Goal: Check status: Check status

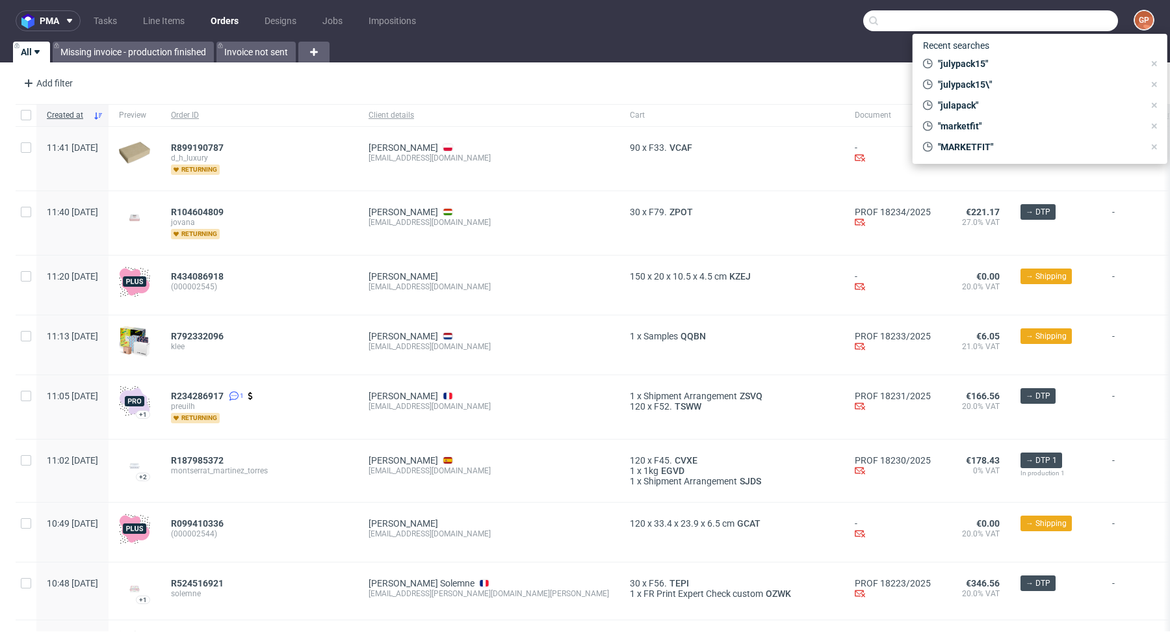
click at [1052, 25] on input "text" at bounding box center [990, 20] width 255 height 21
paste input "R703156025"
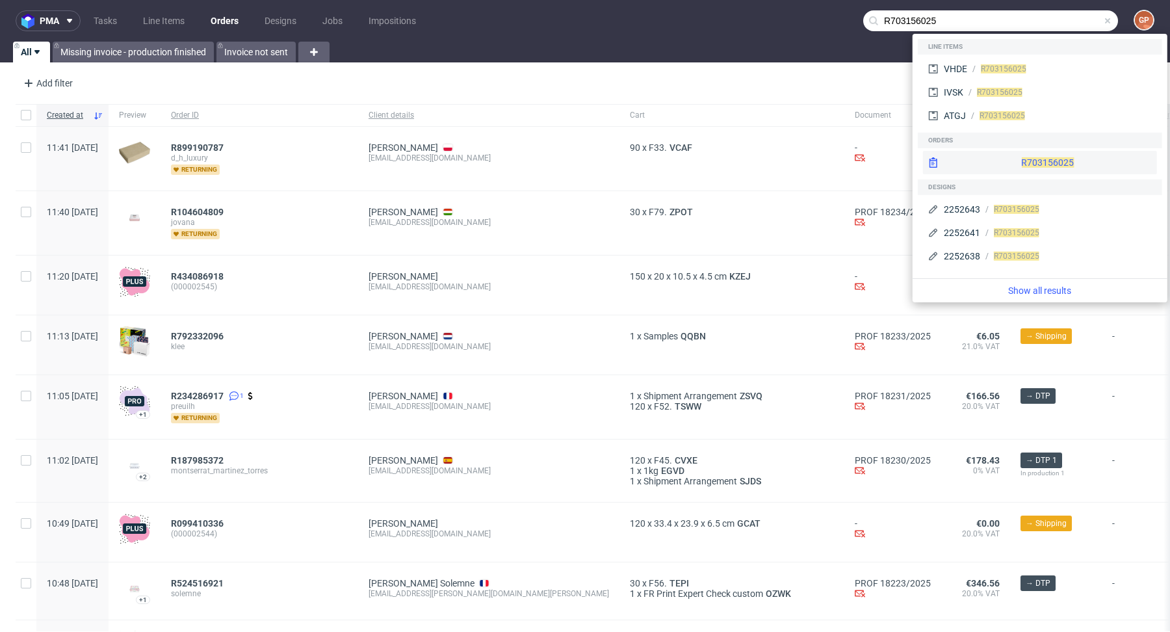
type input "R703156025"
click at [1009, 169] on div "R703156025" at bounding box center [1040, 162] width 234 height 23
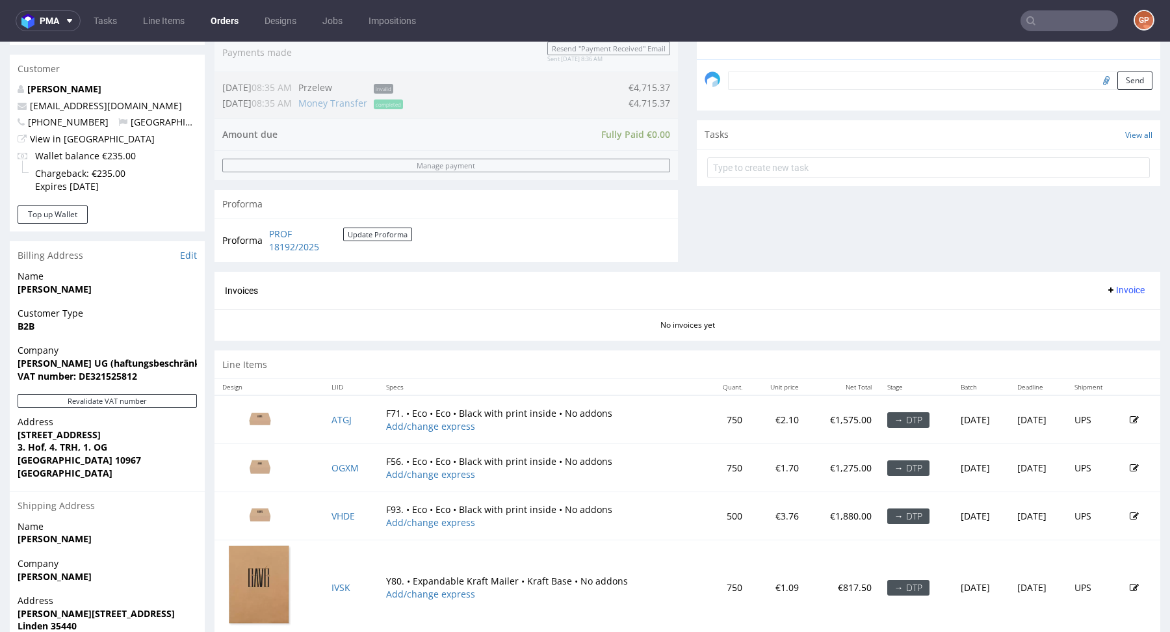
scroll to position [452, 0]
